Goal: Task Accomplishment & Management: Use online tool/utility

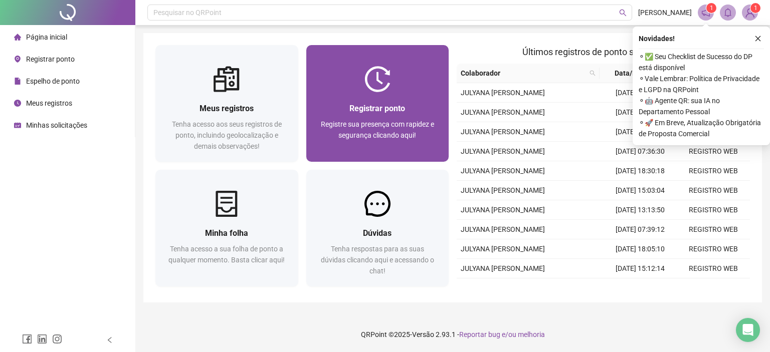
click at [406, 108] on div "Registrar ponto" at bounding box center [377, 108] width 119 height 13
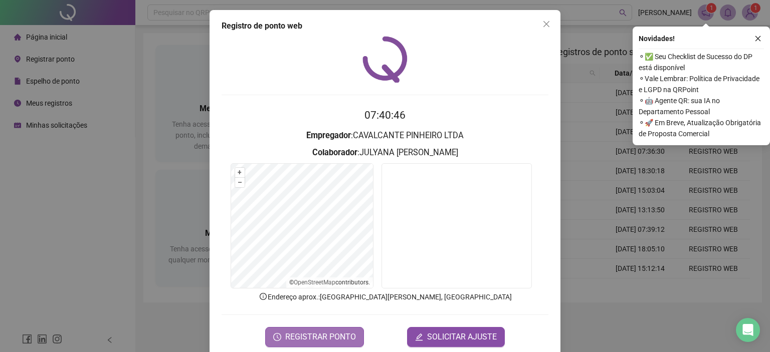
click at [292, 332] on span "REGISTRAR PONTO" at bounding box center [320, 337] width 71 height 12
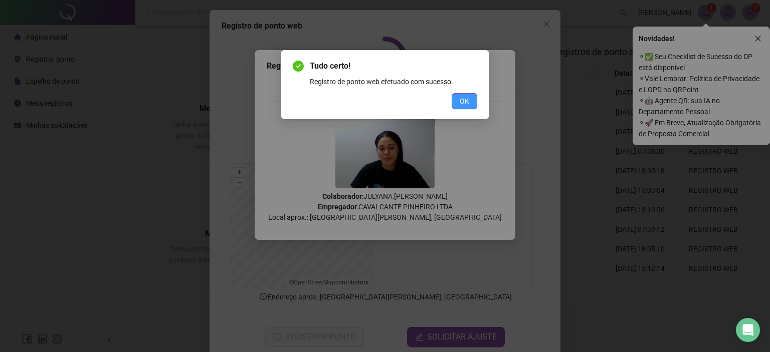
click at [463, 98] on span "OK" at bounding box center [465, 101] width 10 height 11
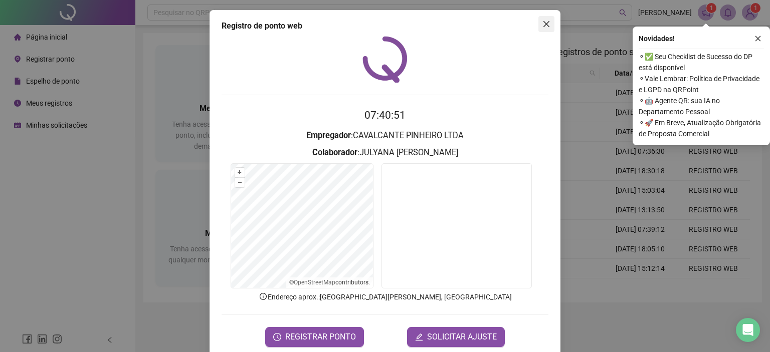
click at [545, 27] on icon "close" at bounding box center [546, 24] width 8 height 8
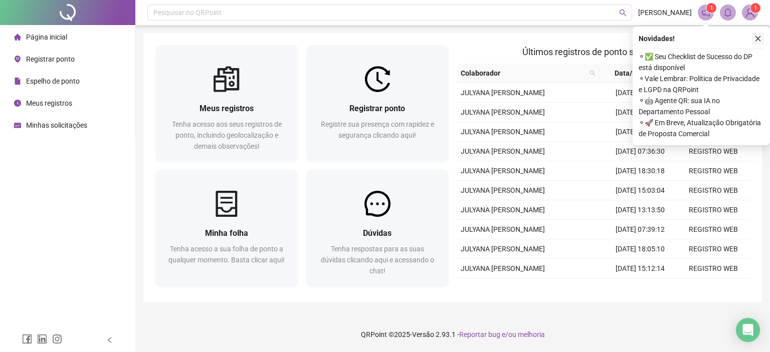
click at [757, 36] on icon "close" at bounding box center [757, 38] width 7 height 7
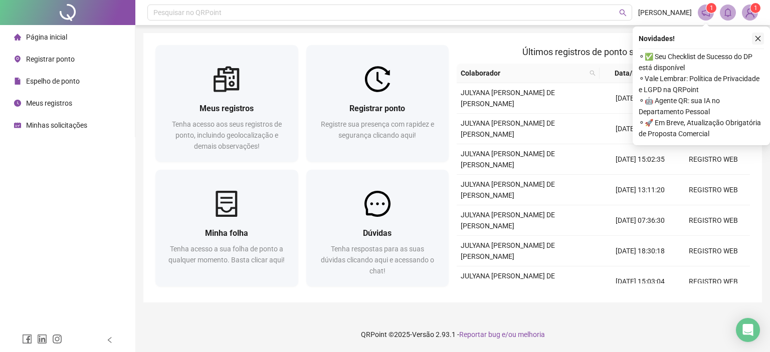
click at [759, 38] on icon "close" at bounding box center [757, 38] width 7 height 7
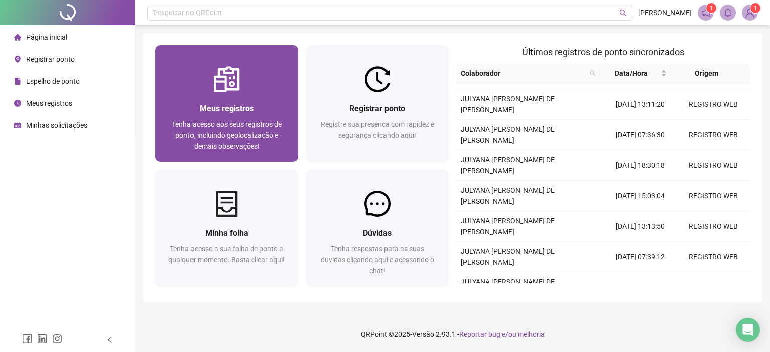
scroll to position [56, 0]
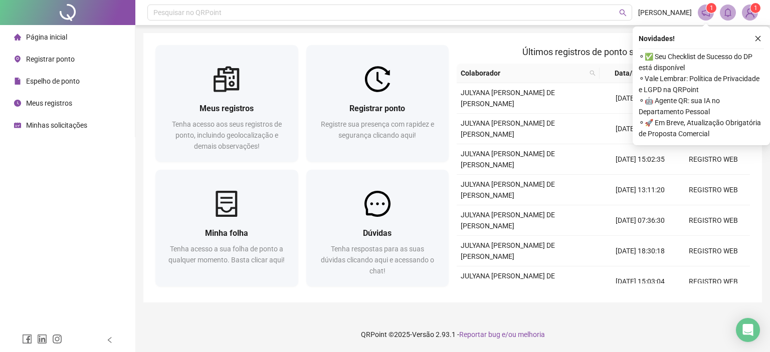
click at [745, 14] on img at bounding box center [749, 12] width 15 height 15
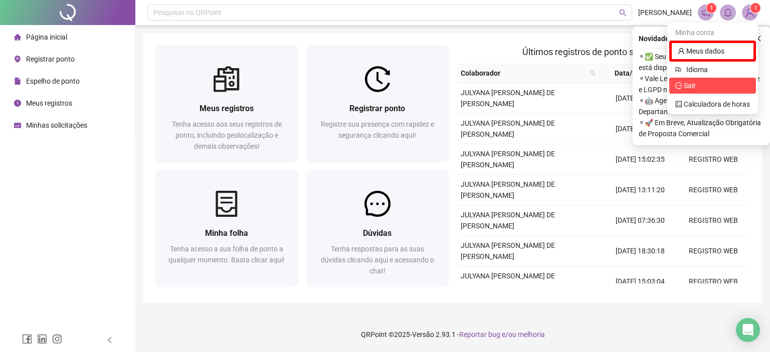
click at [688, 90] on span "Sair" at bounding box center [712, 85] width 75 height 11
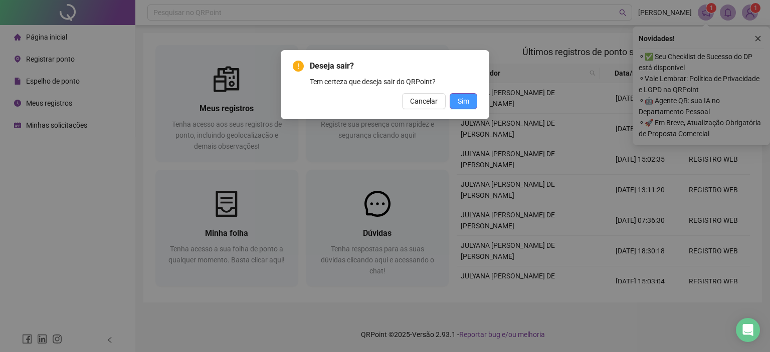
click at [463, 106] on span "Sim" at bounding box center [464, 101] width 12 height 11
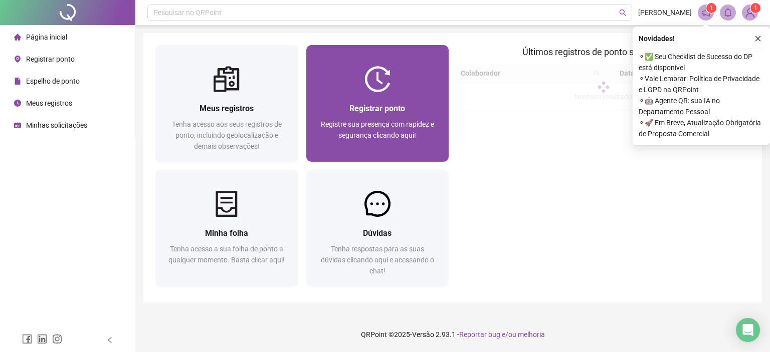
click at [383, 141] on div "Registre sua presença com rapidez e segurança clicando aqui!" at bounding box center [377, 135] width 119 height 33
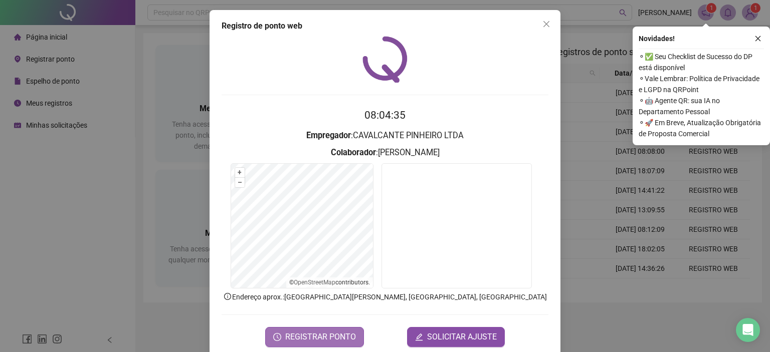
click at [327, 337] on span "REGISTRAR PONTO" at bounding box center [320, 337] width 71 height 12
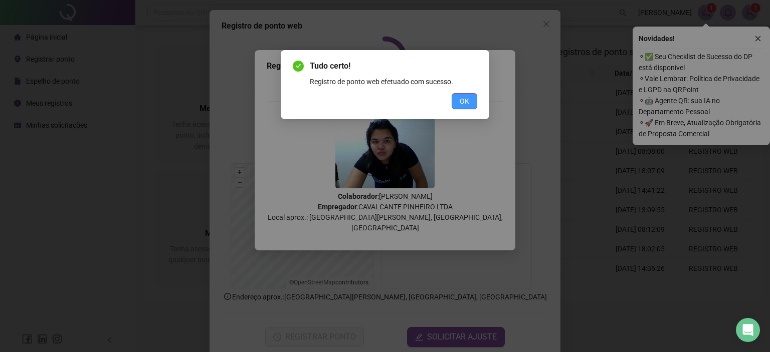
click at [463, 106] on span "OK" at bounding box center [465, 101] width 10 height 11
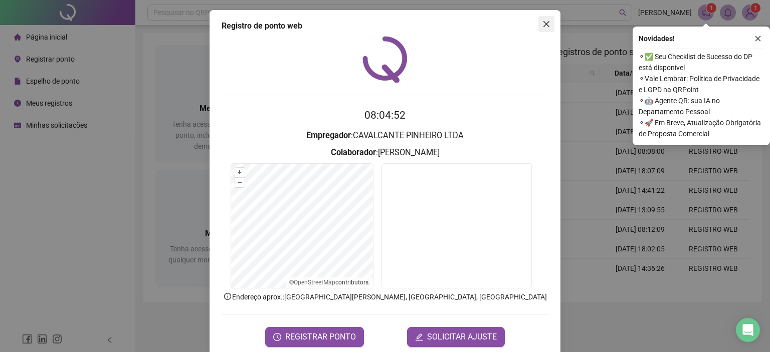
click at [543, 27] on icon "close" at bounding box center [546, 24] width 8 height 8
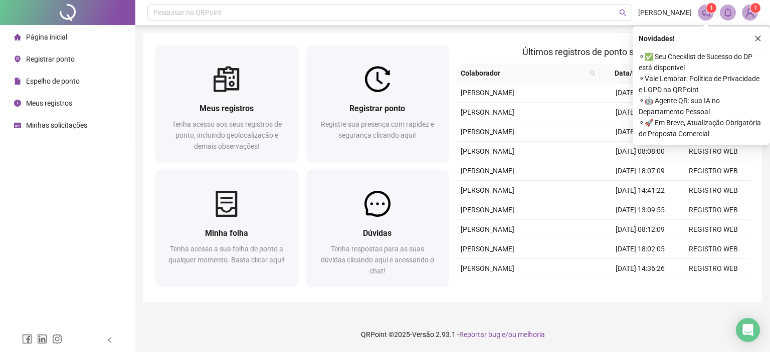
click at [750, 38] on div "Novidades !" at bounding box center [701, 39] width 125 height 12
click at [755, 38] on icon "close" at bounding box center [757, 38] width 7 height 7
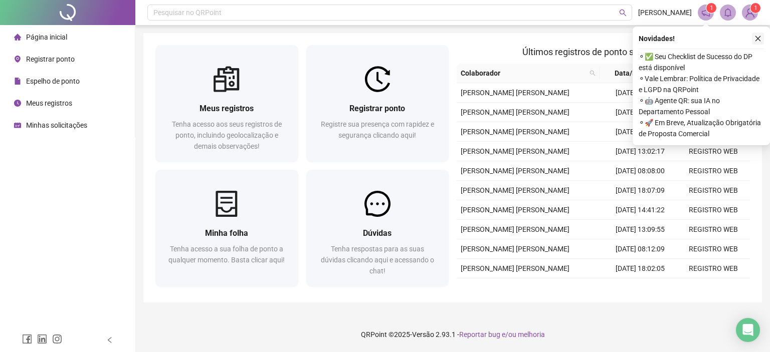
click at [756, 40] on icon "close" at bounding box center [758, 39] width 6 height 6
click at [762, 36] on button "button" at bounding box center [758, 39] width 12 height 12
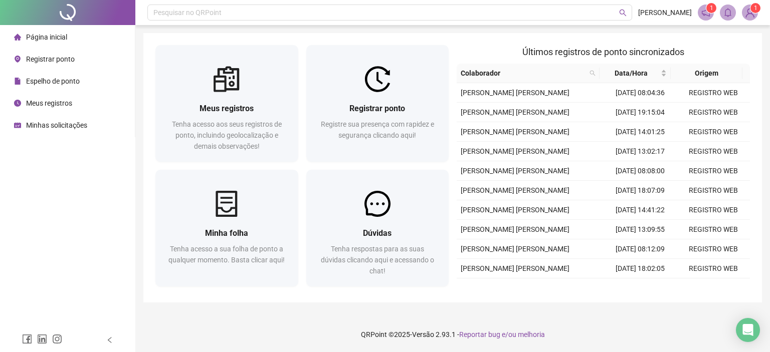
click at [750, 14] on img at bounding box center [749, 12] width 15 height 15
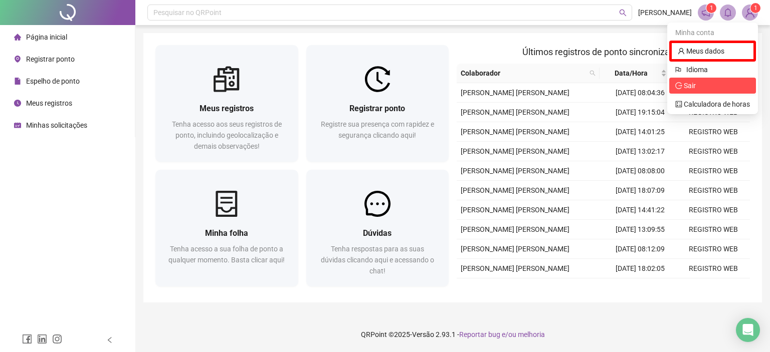
click at [706, 83] on span "Sair" at bounding box center [712, 85] width 75 height 11
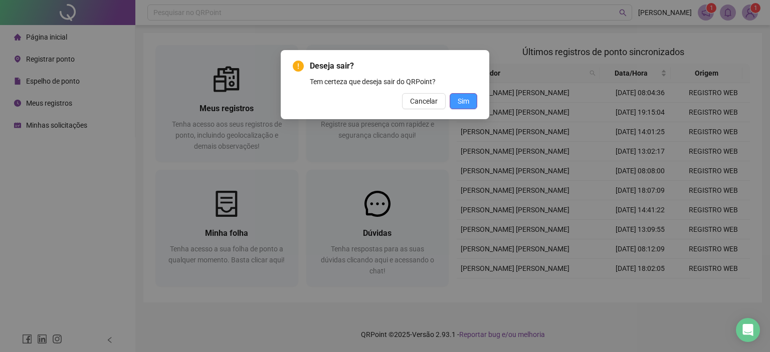
click at [468, 98] on span "Sim" at bounding box center [464, 101] width 12 height 11
